Goal: Task Accomplishment & Management: Use online tool/utility

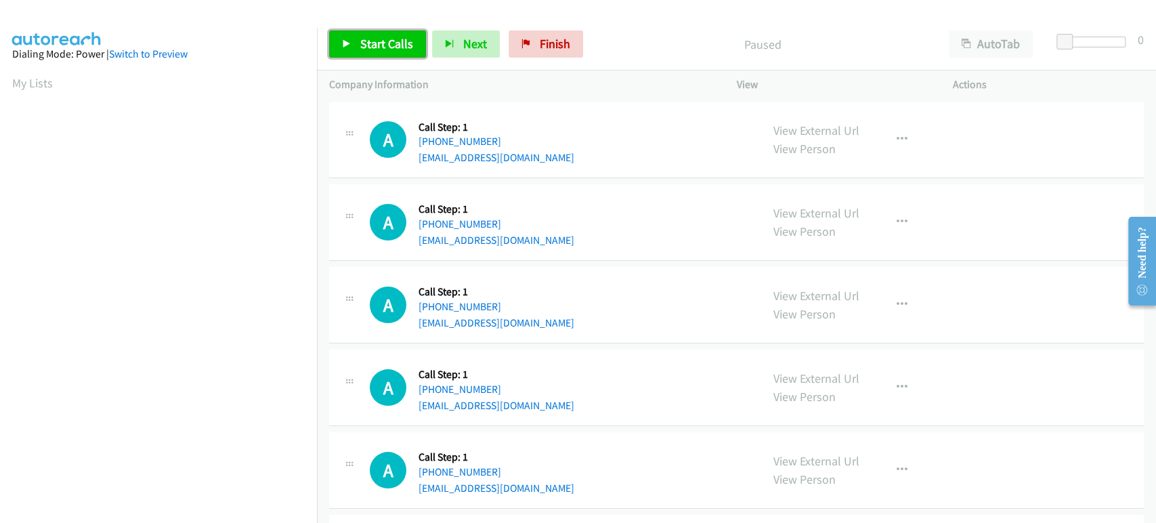
click at [360, 44] on span "Start Calls" at bounding box center [386, 44] width 53 height 16
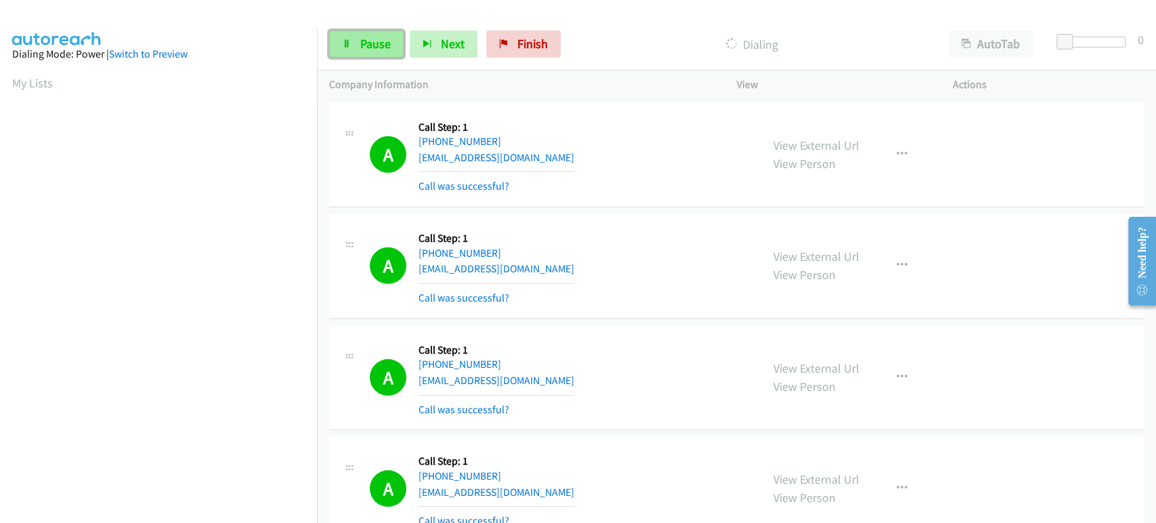
click at [363, 43] on span "Pause" at bounding box center [375, 44] width 30 height 16
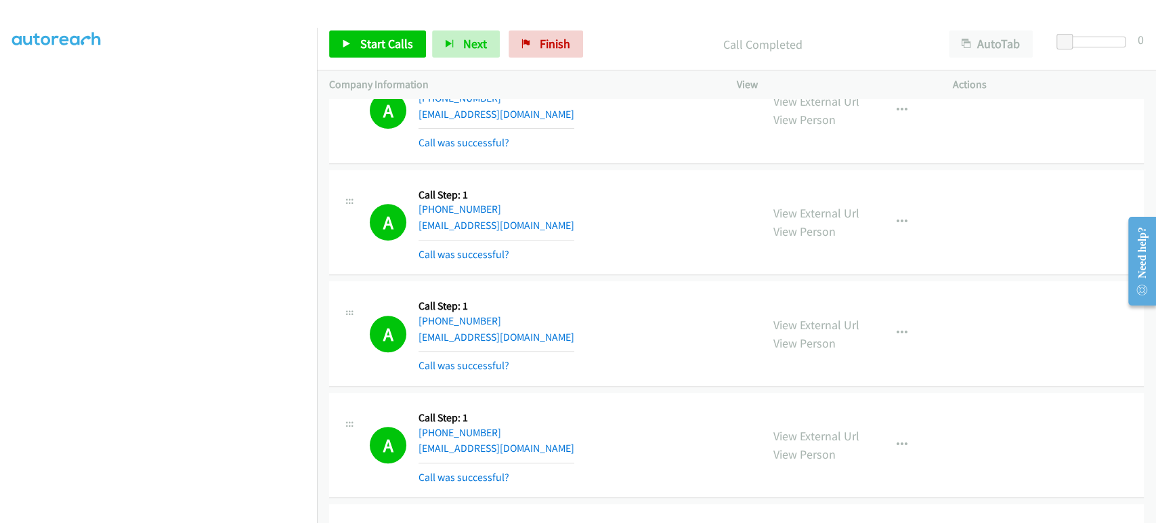
scroll to position [451, 0]
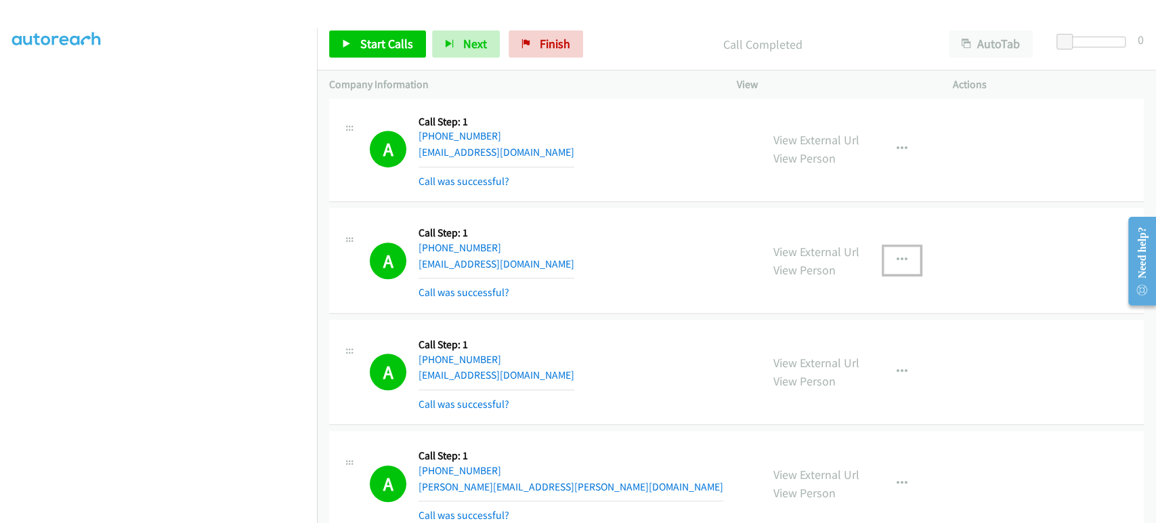
click at [897, 258] on icon "button" at bounding box center [902, 260] width 11 height 11
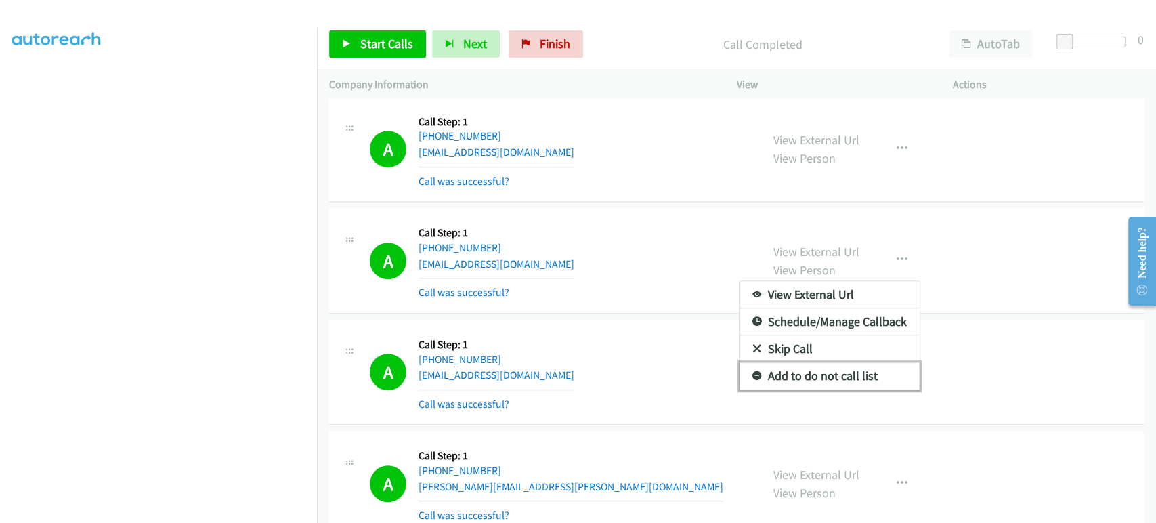
click at [800, 375] on link "Add to do not call list" at bounding box center [829, 375] width 180 height 27
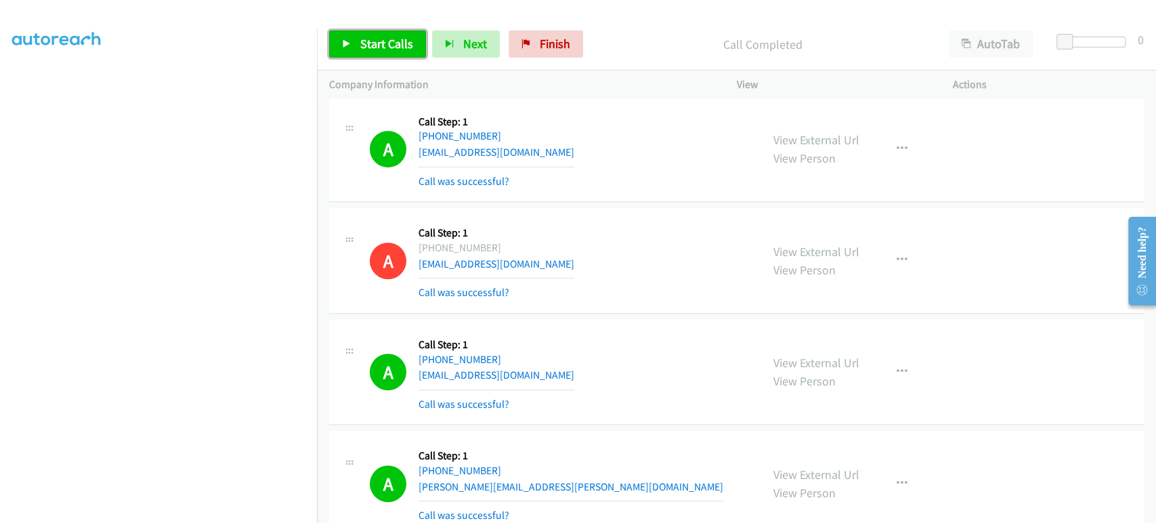
click at [379, 39] on span "Start Calls" at bounding box center [386, 44] width 53 height 16
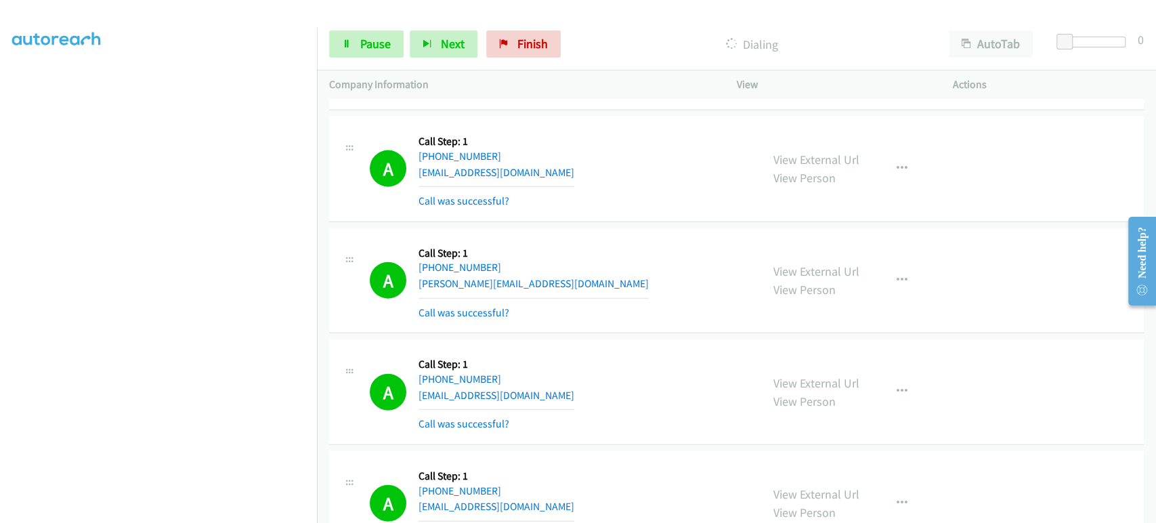
scroll to position [2107, 0]
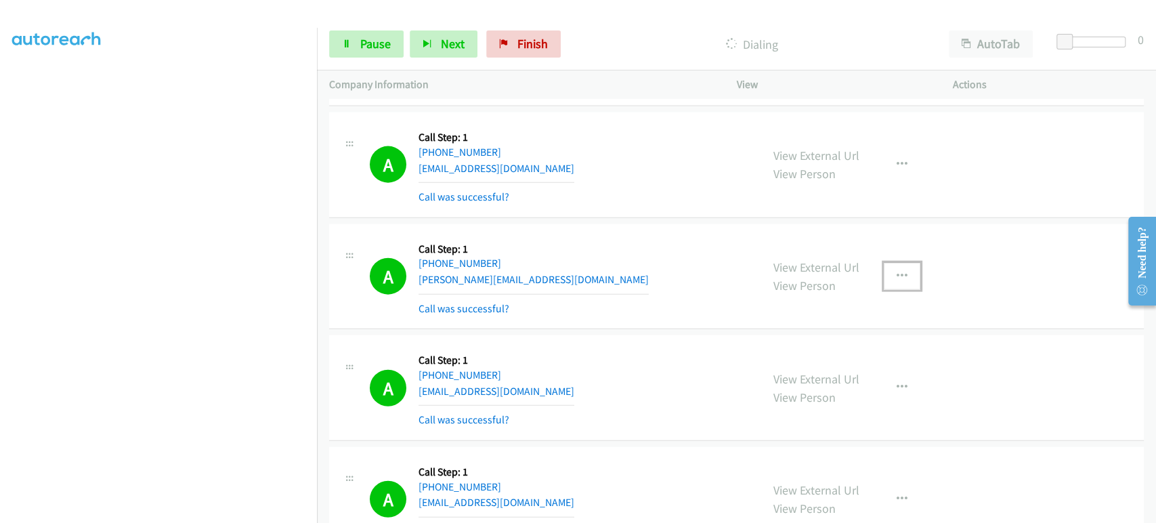
click at [897, 274] on icon "button" at bounding box center [902, 276] width 11 height 11
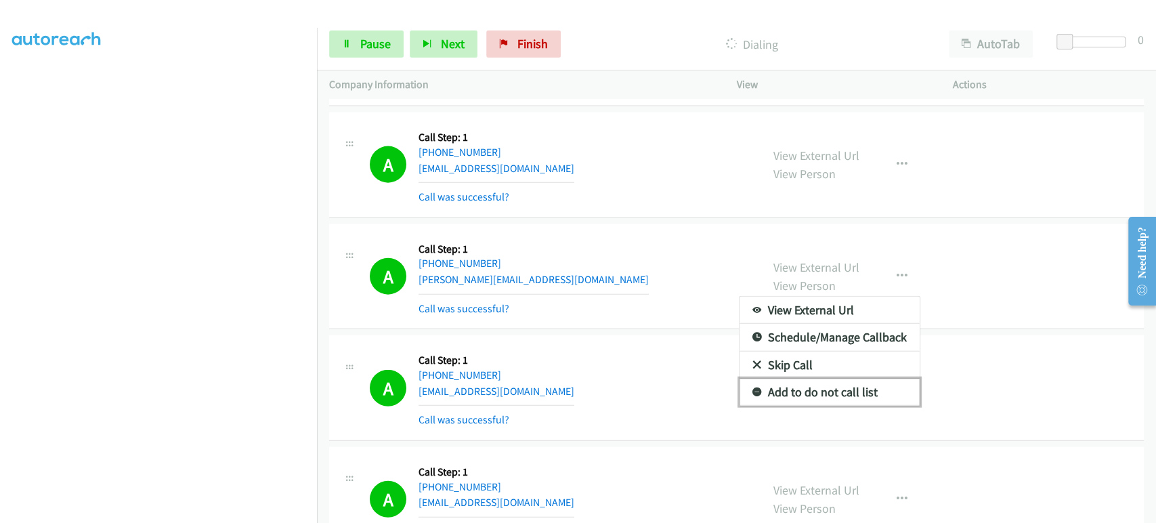
click at [782, 391] on link "Add to do not call list" at bounding box center [829, 392] width 180 height 27
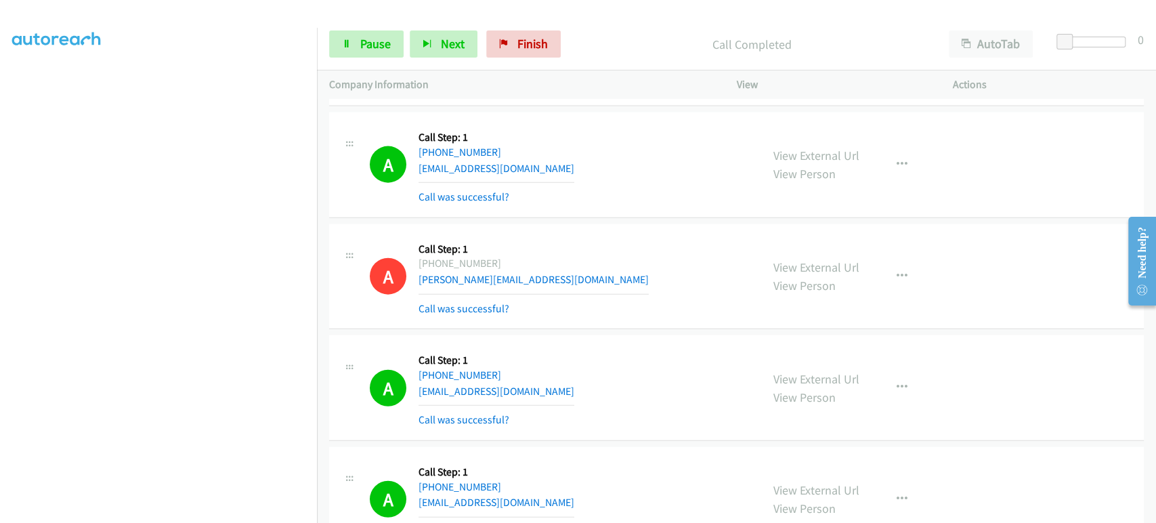
scroll to position [0, 0]
click at [368, 39] on span "Pause" at bounding box center [375, 44] width 30 height 16
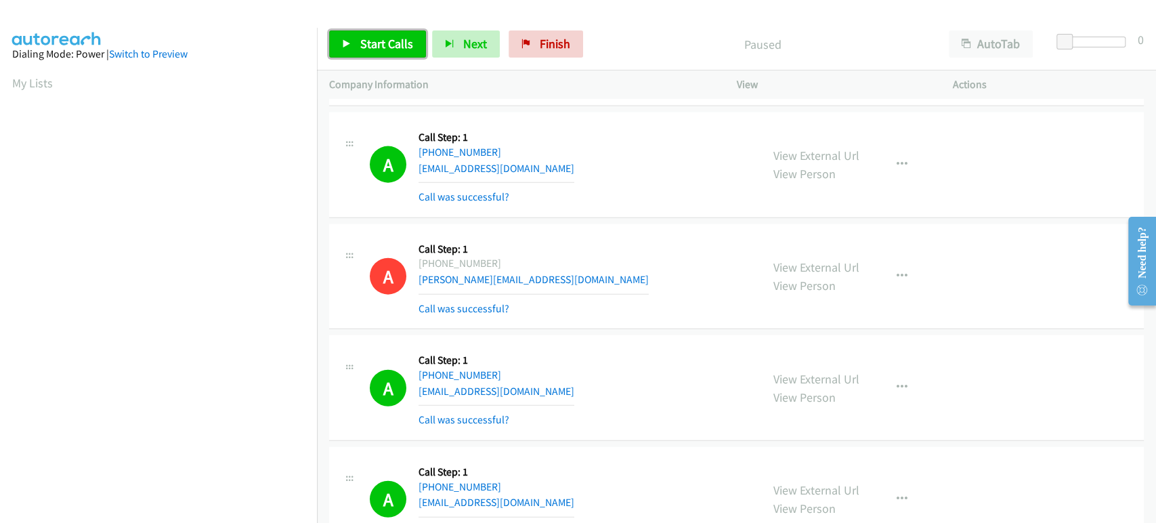
click at [362, 43] on span "Start Calls" at bounding box center [386, 44] width 53 height 16
click at [336, 411] on div "A Callback Scheduled Call Step: 1 [GEOGRAPHIC_DATA]/[GEOGRAPHIC_DATA] [PHONE_NU…" at bounding box center [545, 387] width 432 height 81
click at [379, 41] on span "Pause" at bounding box center [375, 44] width 30 height 16
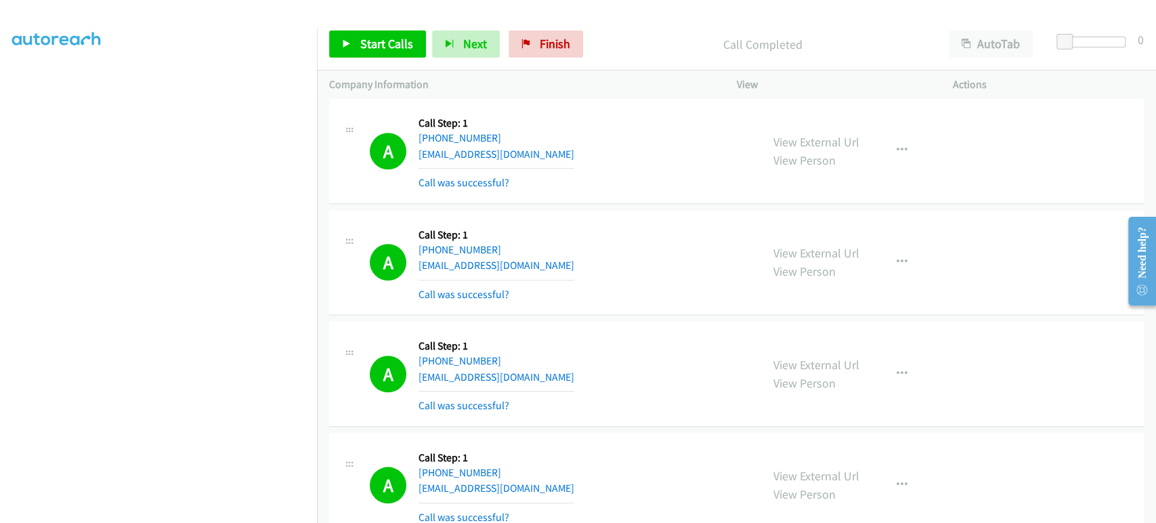
scroll to position [4213, 0]
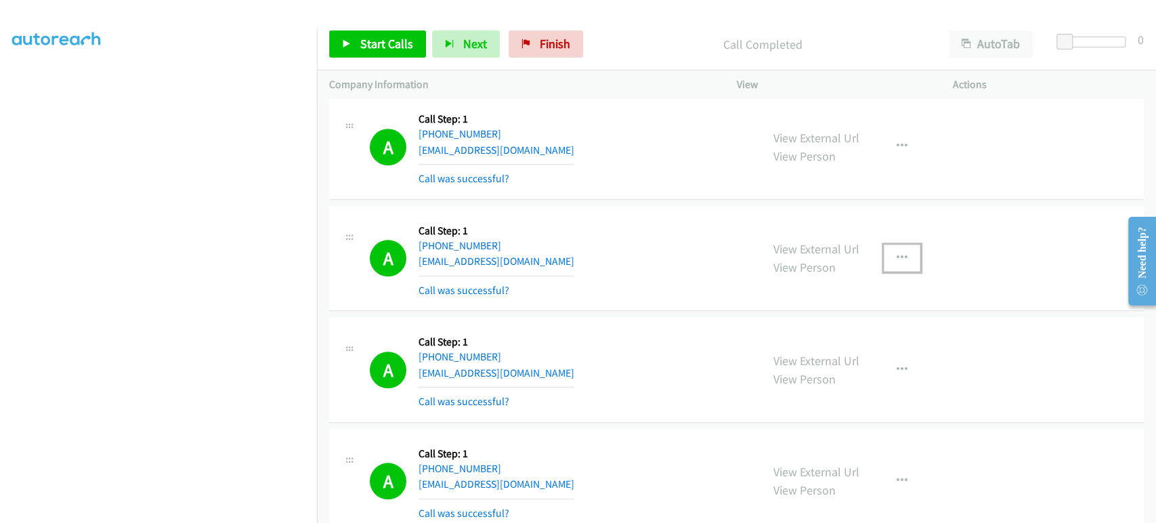
click at [897, 253] on icon "button" at bounding box center [902, 258] width 11 height 11
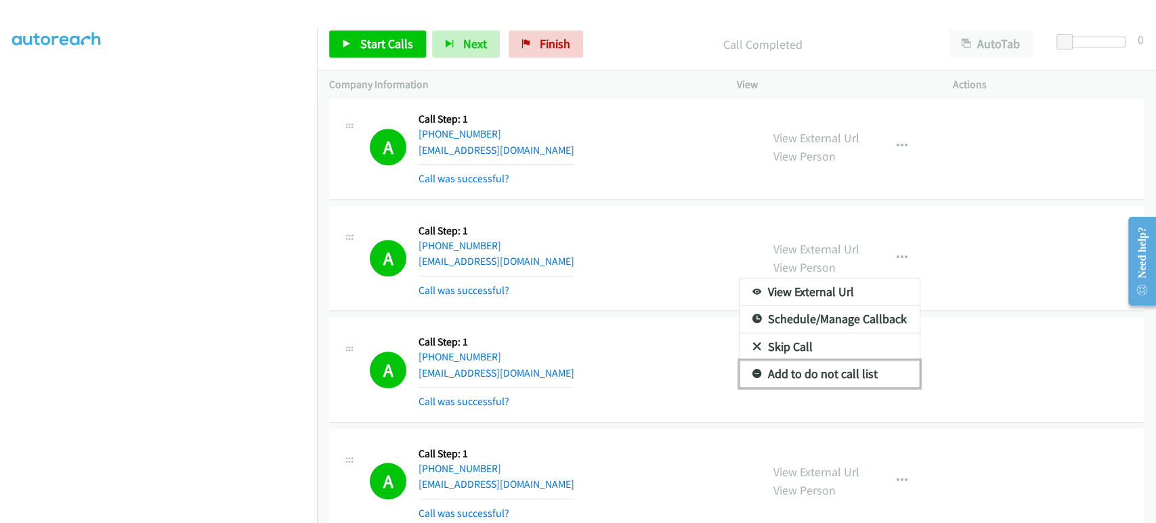
click at [817, 371] on link "Add to do not call list" at bounding box center [829, 373] width 180 height 27
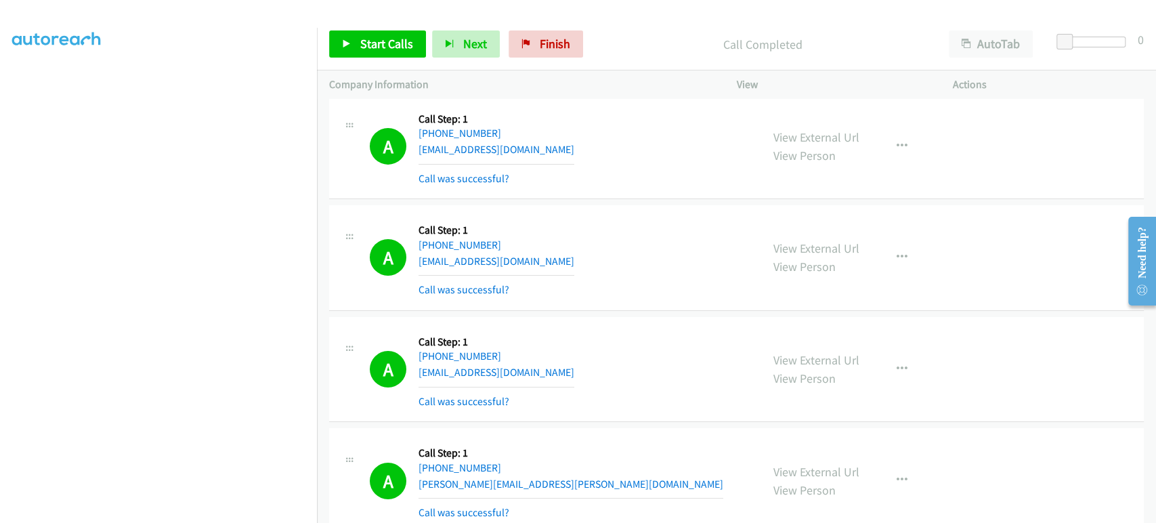
scroll to position [3084, 0]
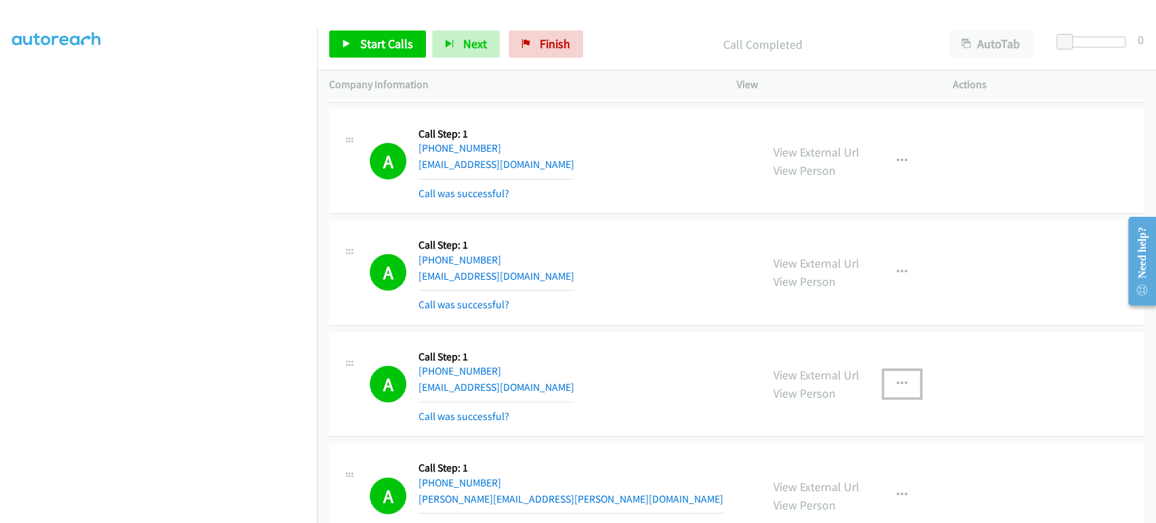
click at [900, 379] on icon "button" at bounding box center [902, 384] width 11 height 11
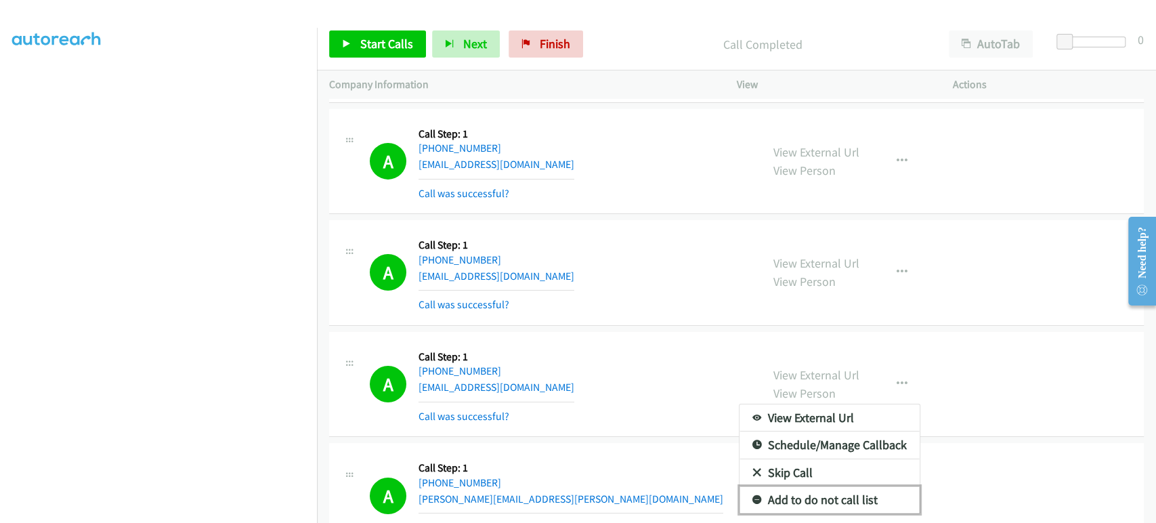
click at [825, 490] on link "Add to do not call list" at bounding box center [829, 499] width 180 height 27
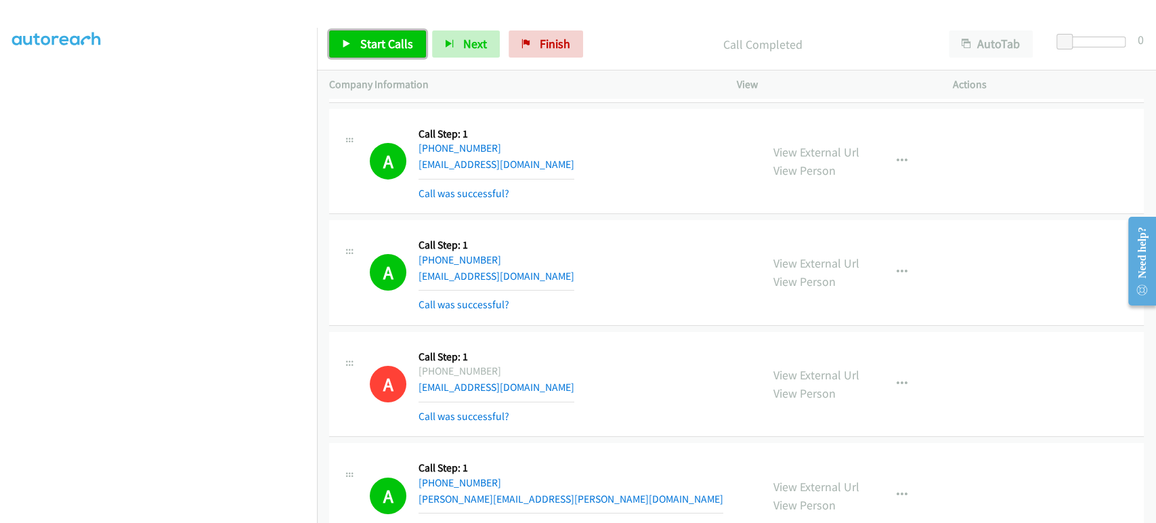
click at [364, 37] on span "Start Calls" at bounding box center [386, 44] width 53 height 16
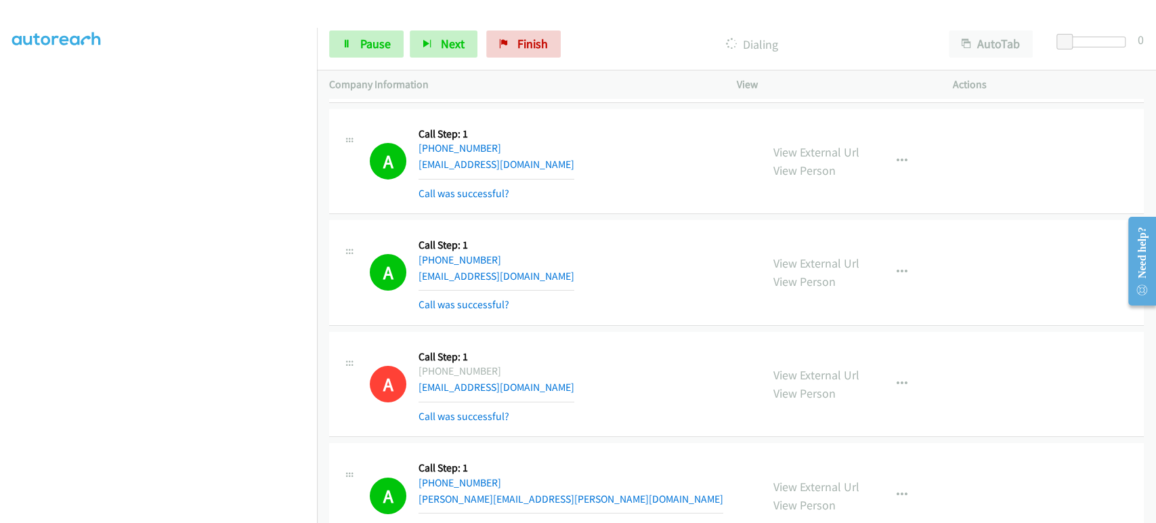
scroll to position [0, 0]
click at [358, 43] on link "Pause" at bounding box center [366, 43] width 74 height 27
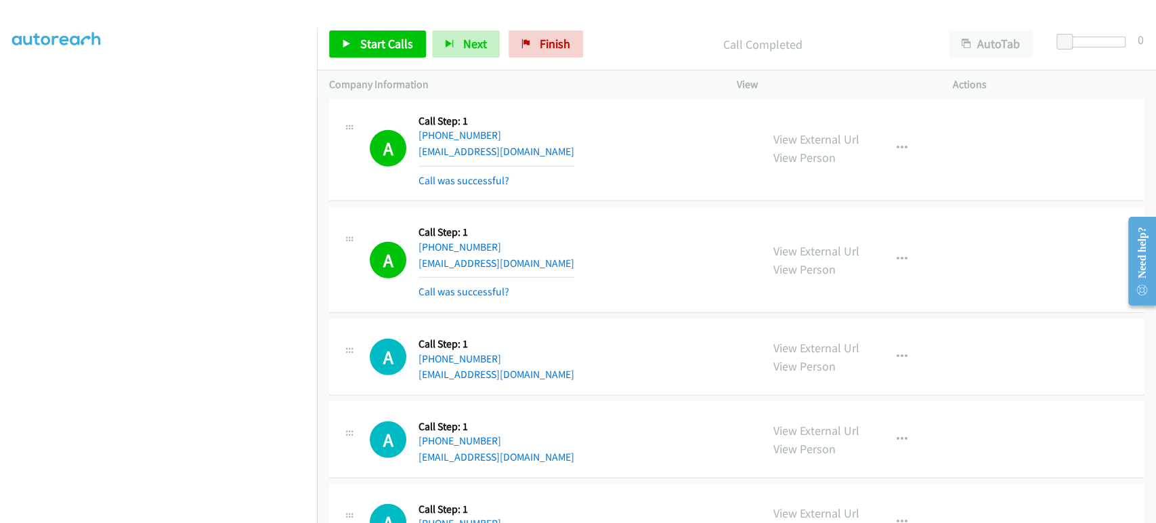
scroll to position [5868, 0]
